Goal: Task Accomplishment & Management: Manage account settings

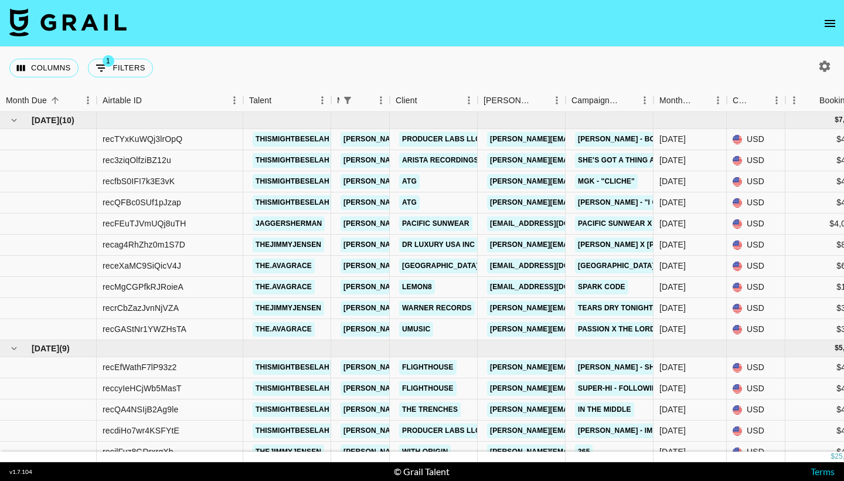
click at [838, 23] on button "open drawer" at bounding box center [829, 23] width 23 height 23
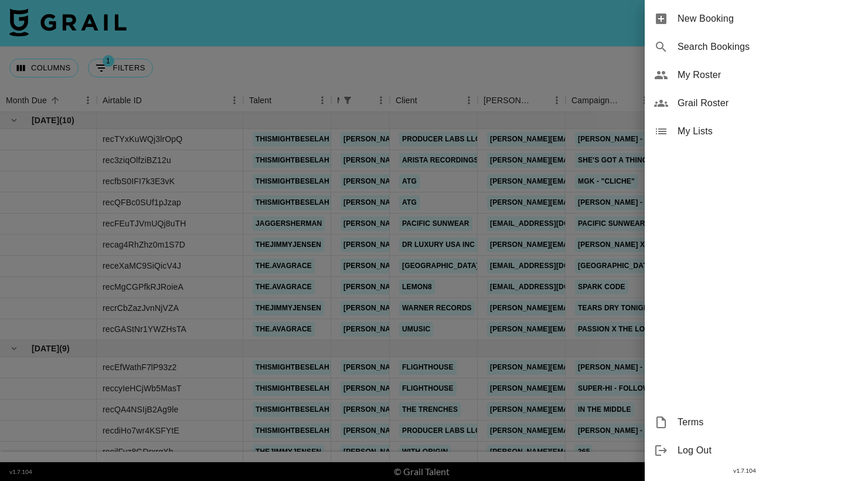
click at [737, 76] on span "My Roster" at bounding box center [755, 75] width 157 height 14
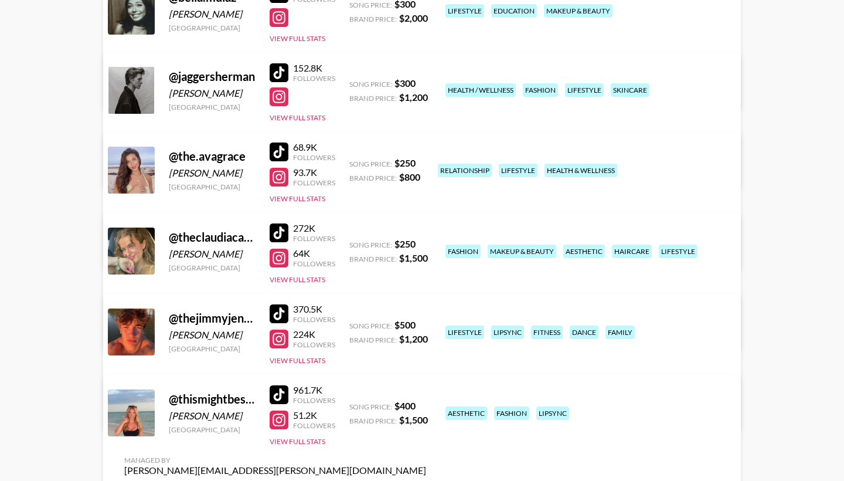
scroll to position [211, 0]
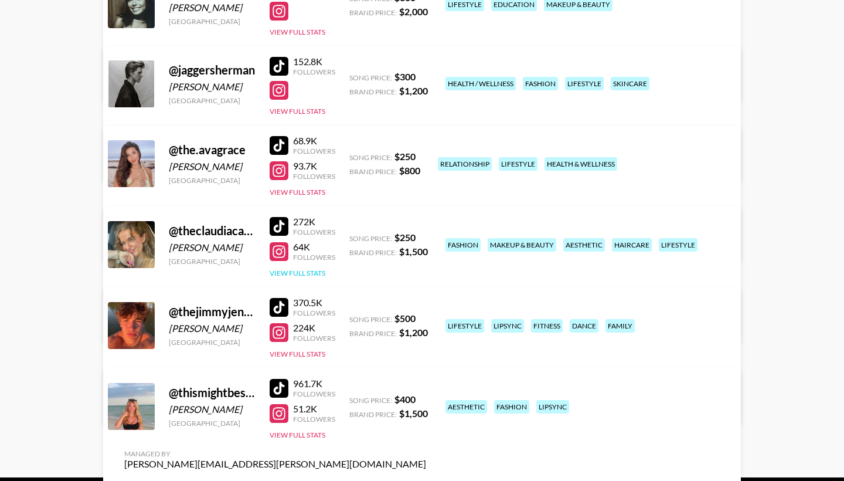
click at [312, 270] on button "View Full Stats" at bounding box center [298, 272] width 56 height 9
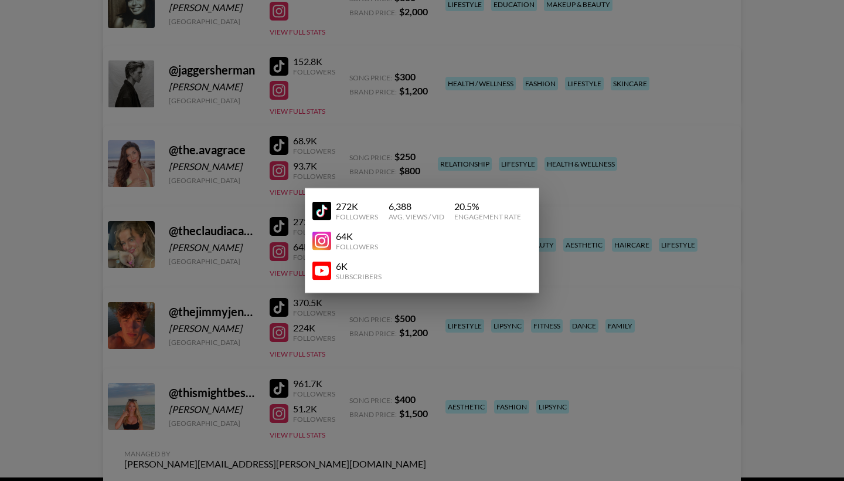
click at [353, 233] on div "64K" at bounding box center [357, 236] width 42 height 12
click at [248, 278] on div at bounding box center [422, 240] width 844 height 481
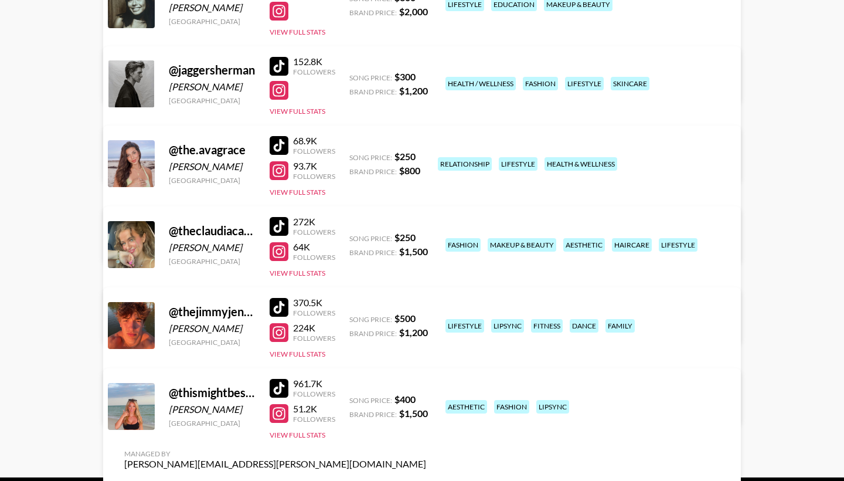
click at [426, 317] on link "View/Edit Details" at bounding box center [275, 323] width 302 height 12
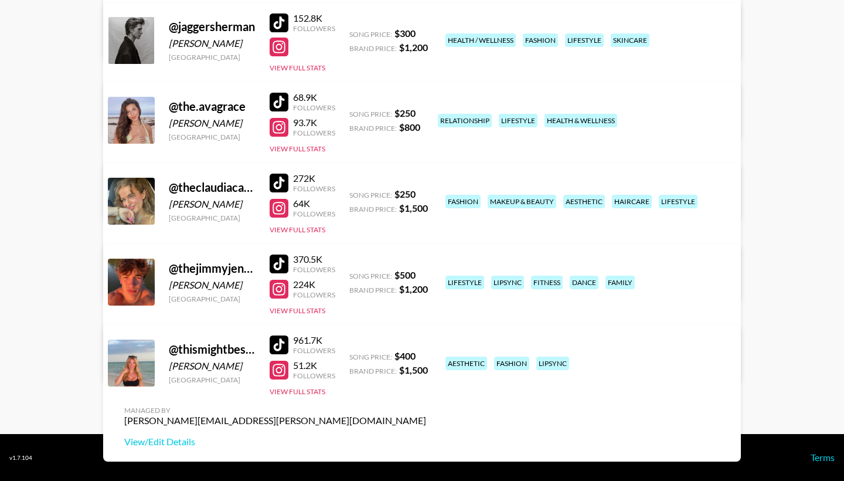
scroll to position [254, 0]
click at [309, 393] on button "View Full Stats" at bounding box center [298, 391] width 56 height 9
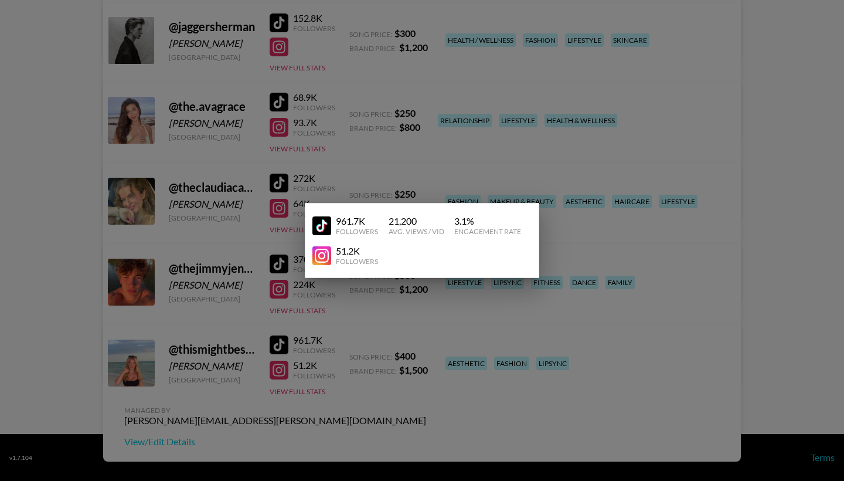
click at [387, 380] on div at bounding box center [422, 240] width 844 height 481
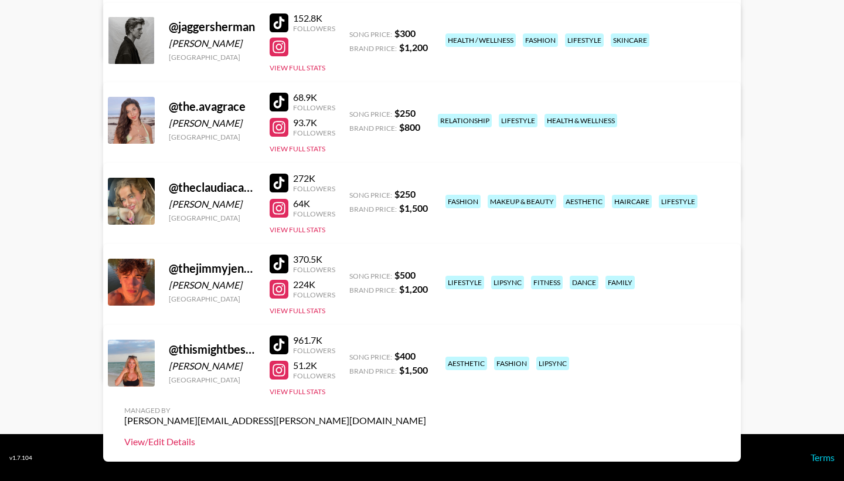
click at [426, 435] on link "View/Edit Details" at bounding box center [275, 441] width 302 height 12
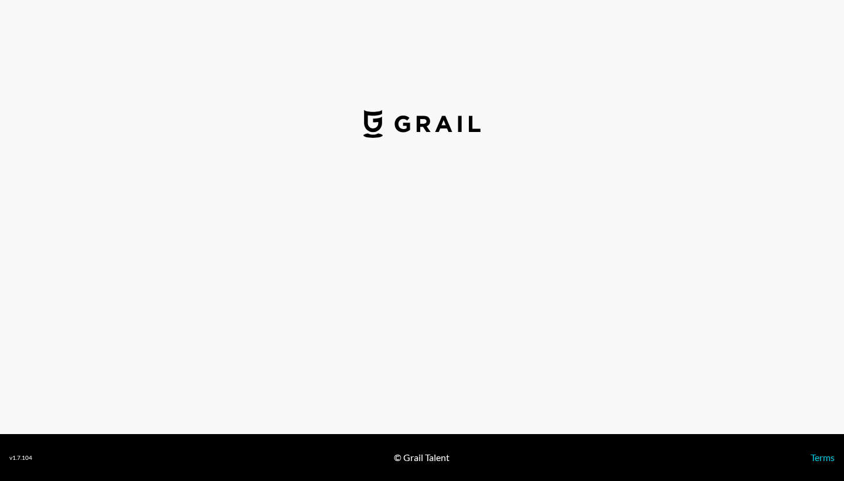
select select "USD"
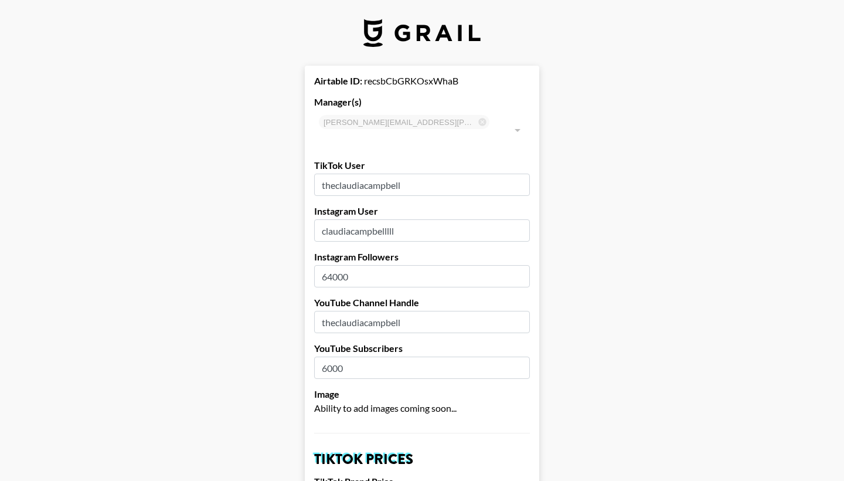
type input "[GEOGRAPHIC_DATA]"
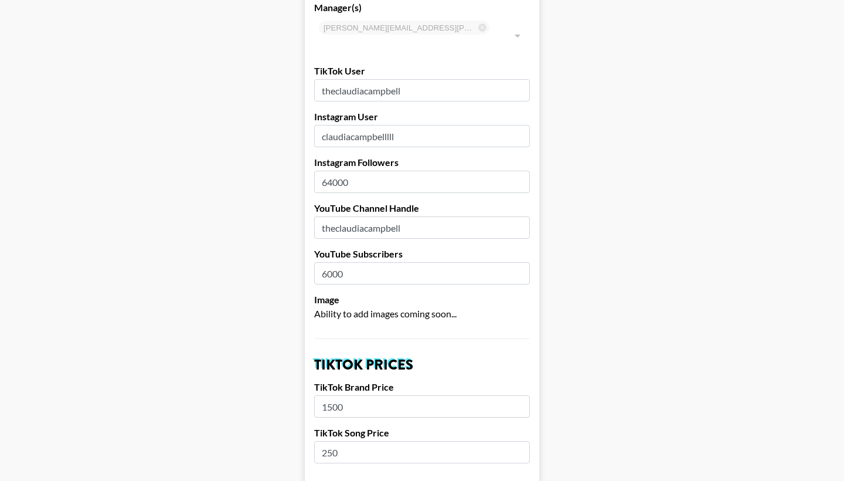
scroll to position [102, 0]
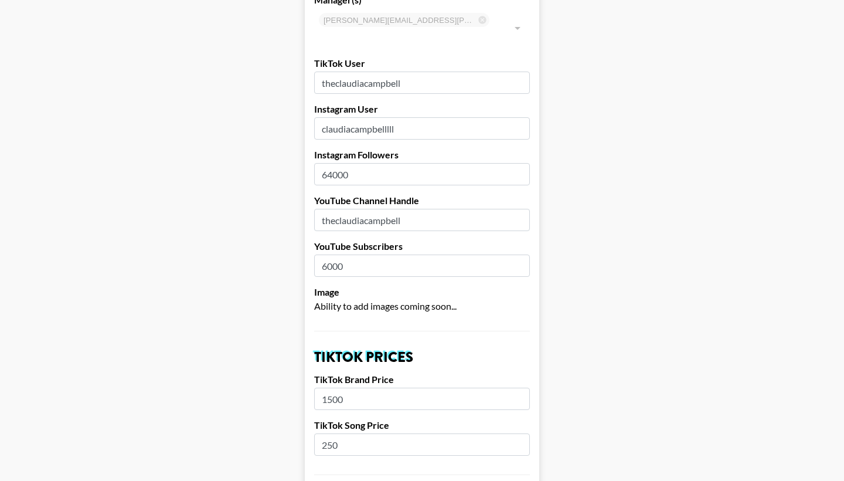
click at [394, 163] on input "64000" at bounding box center [422, 174] width 216 height 22
click at [328, 163] on input "64000" at bounding box center [422, 174] width 216 height 22
click at [333, 163] on input "64000" at bounding box center [422, 174] width 216 height 22
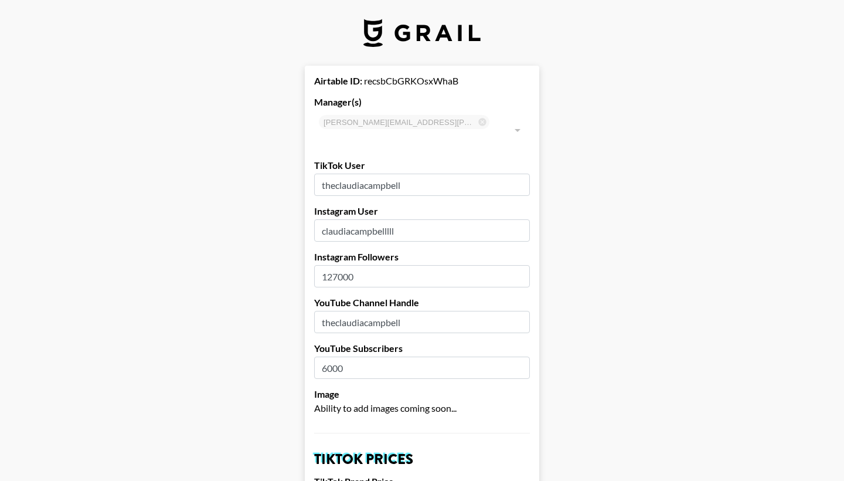
scroll to position [0, 0]
type input "127000"
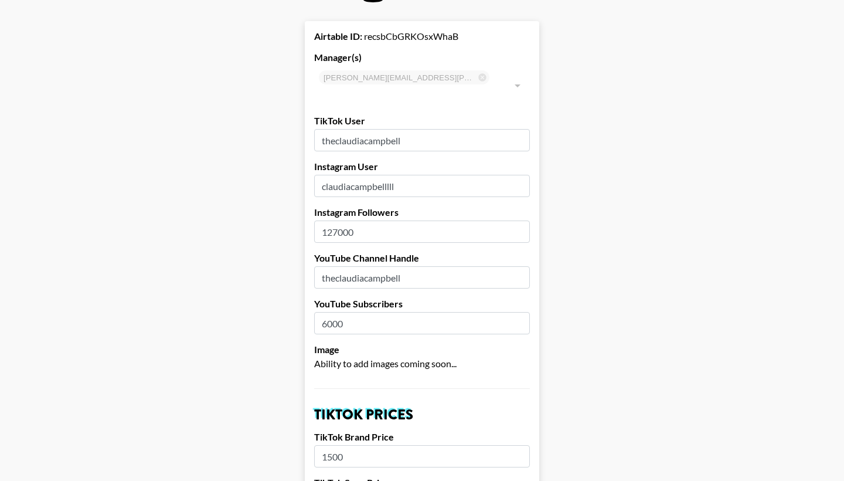
scroll to position [79, 0]
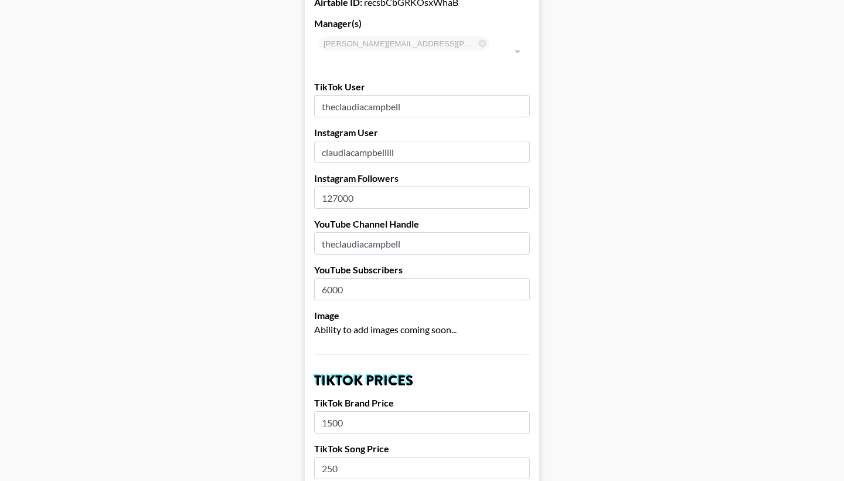
click at [328, 278] on input "6000" at bounding box center [422, 289] width 216 height 22
type input "7000"
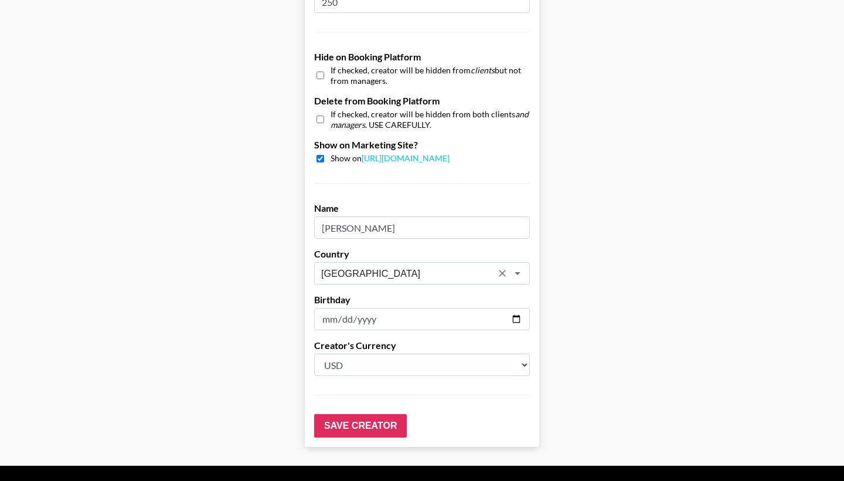
scroll to position [1099, 0]
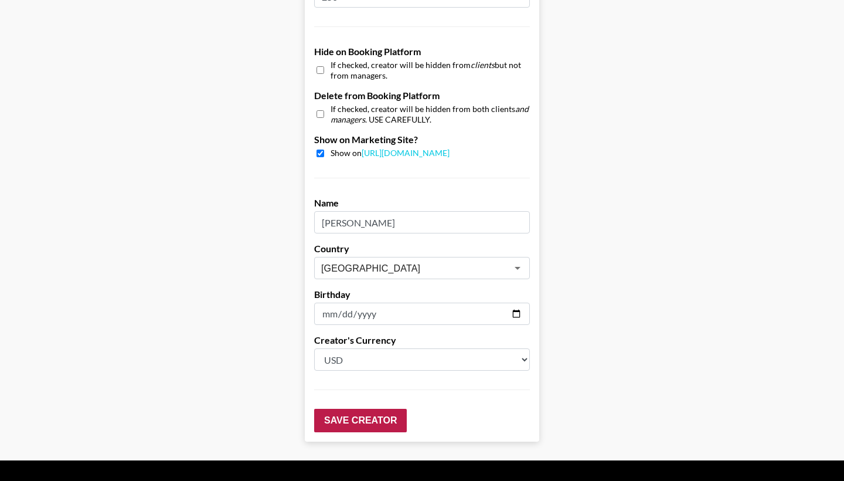
click at [353, 408] on input "Save Creator" at bounding box center [360, 419] width 93 height 23
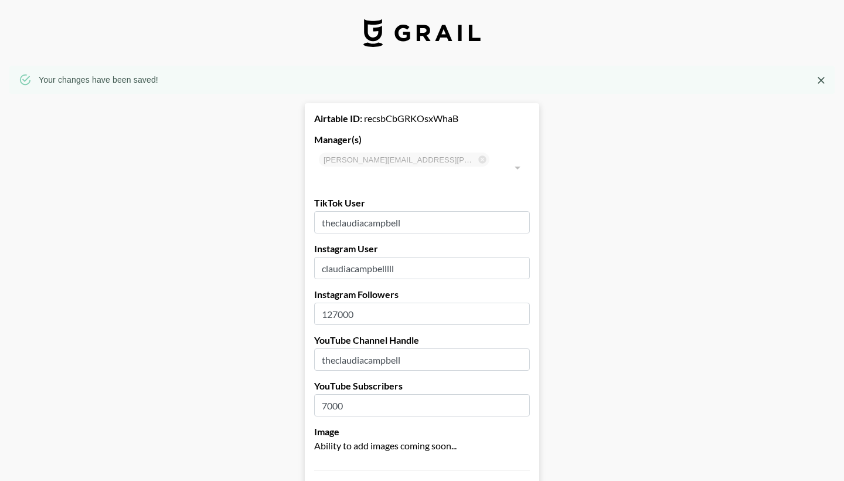
scroll to position [0, 0]
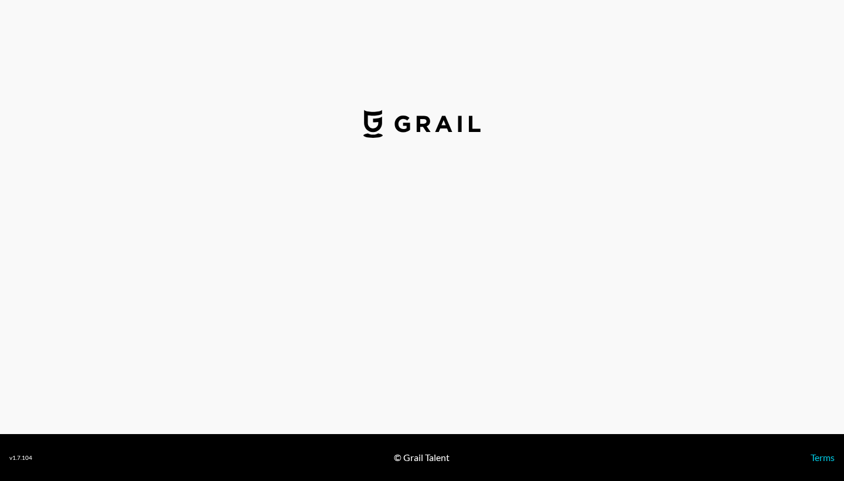
select select "USD"
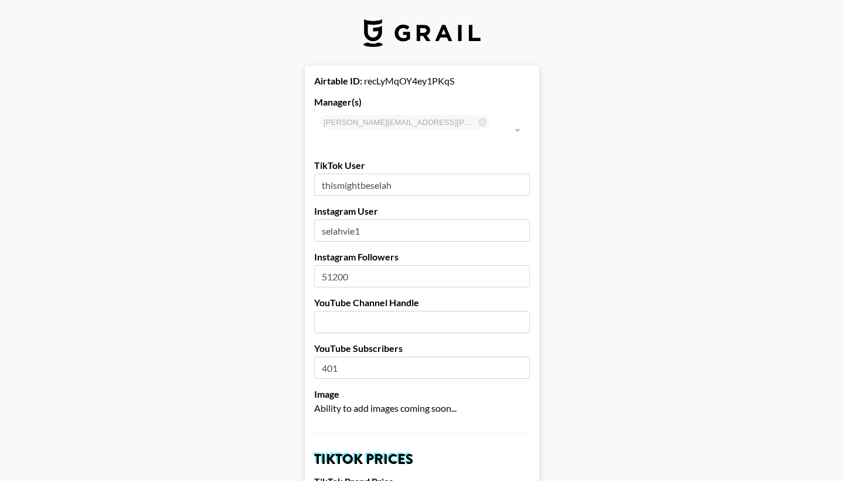
type input "[GEOGRAPHIC_DATA]"
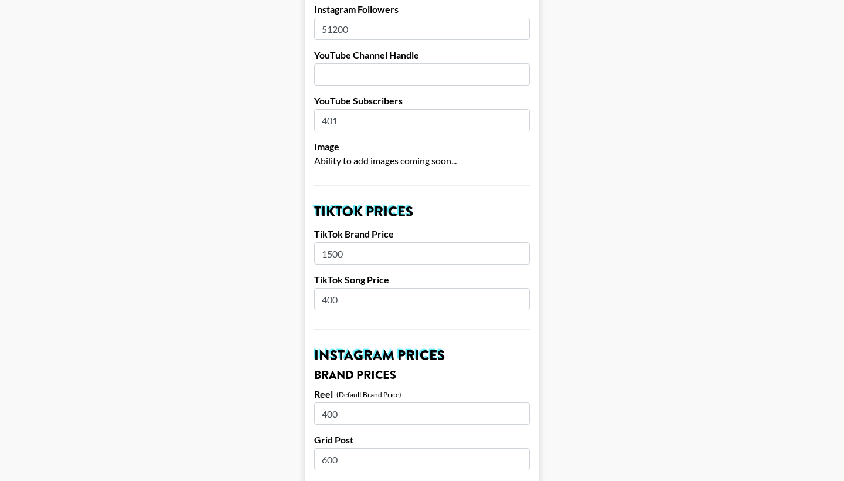
scroll to position [251, 0]
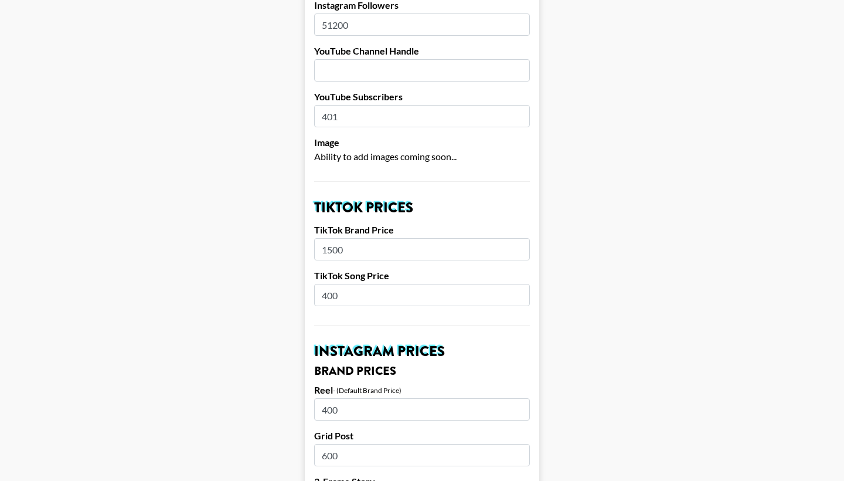
click at [329, 284] on input "400" at bounding box center [422, 295] width 216 height 22
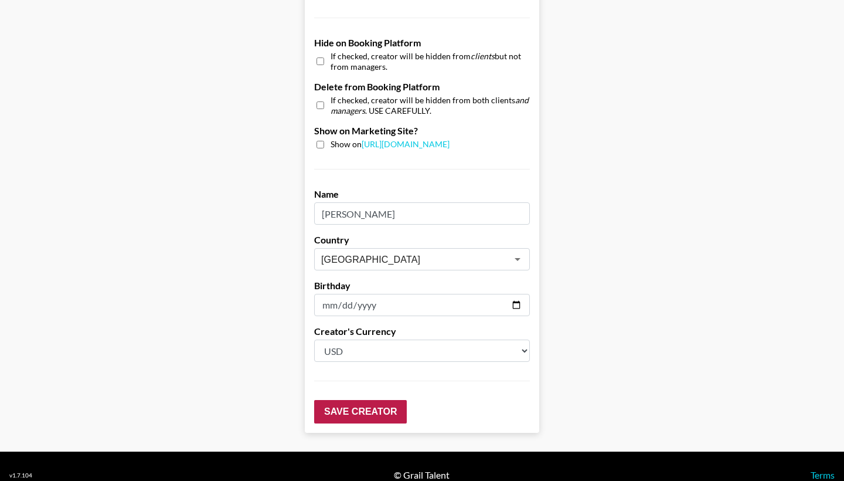
scroll to position [1108, 0]
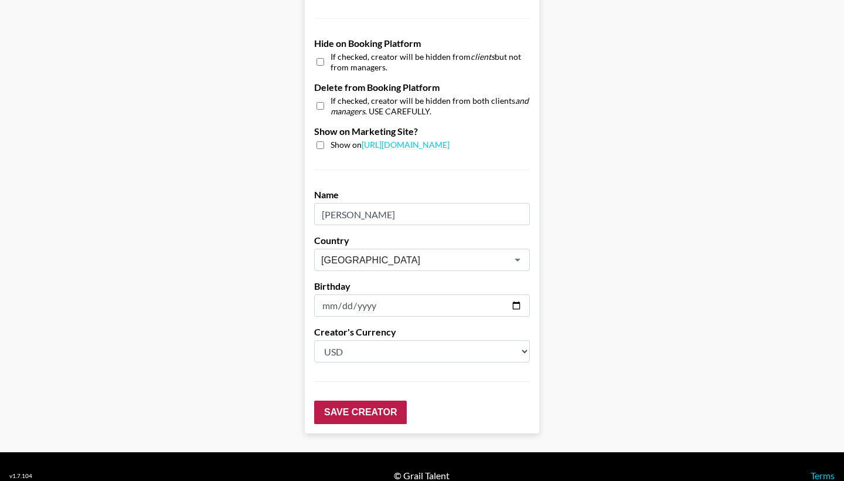
type input "500"
click at [392, 400] on input "Save Creator" at bounding box center [360, 411] width 93 height 23
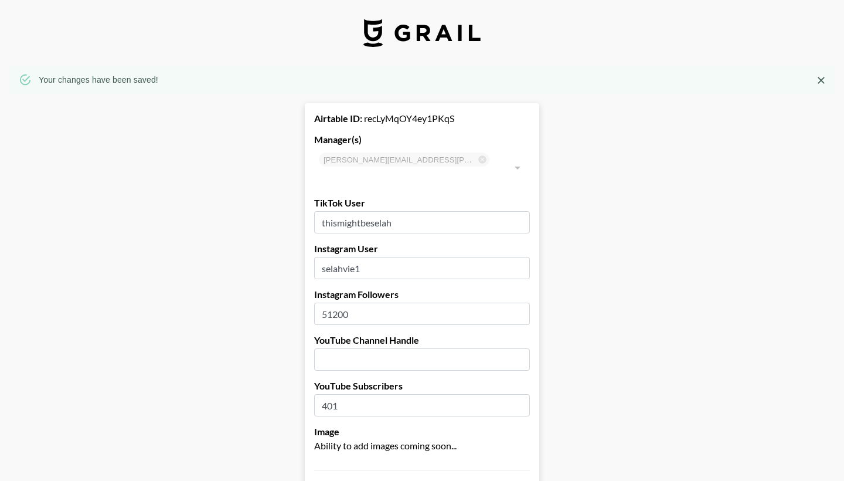
scroll to position [0, 0]
